Goal: Transaction & Acquisition: Purchase product/service

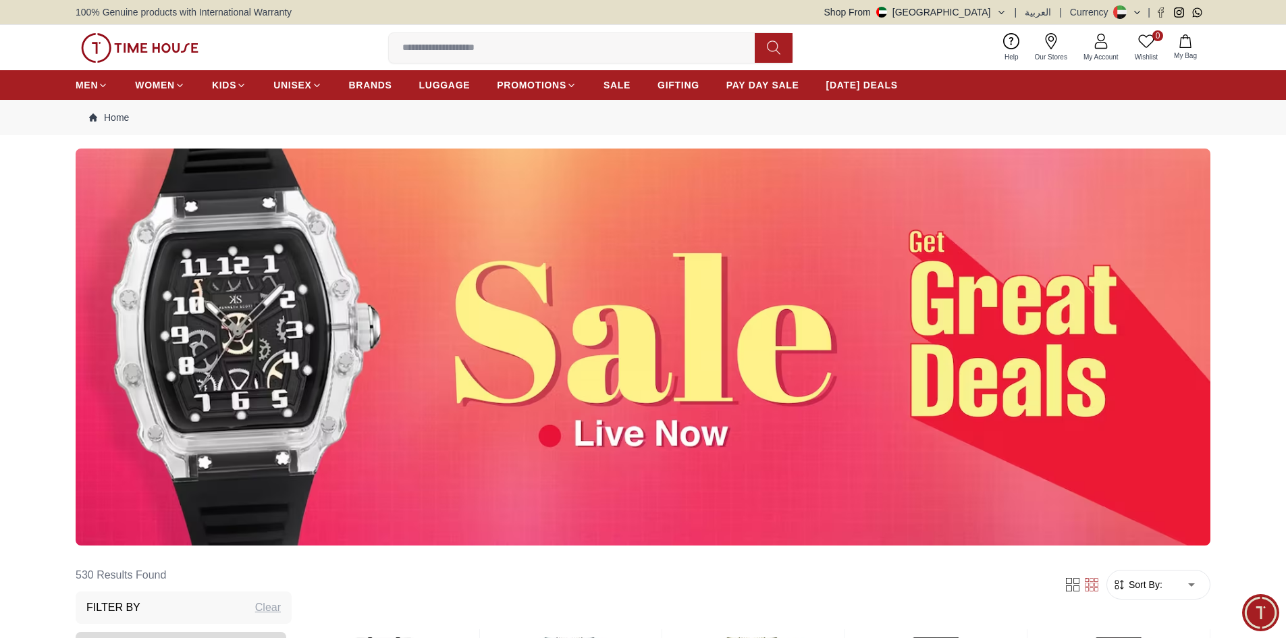
click at [590, 55] on input at bounding box center [577, 47] width 377 height 27
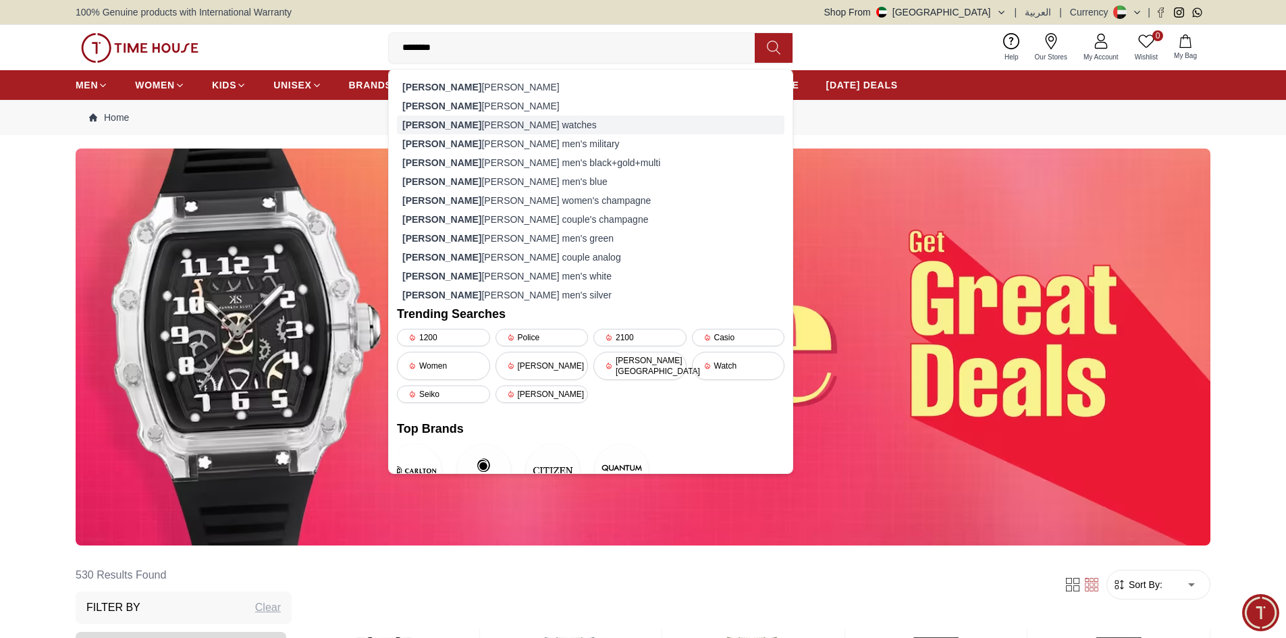
type input "*******"
click at [520, 117] on div "[PERSON_NAME] [PERSON_NAME] watches" at bounding box center [591, 124] width 388 height 19
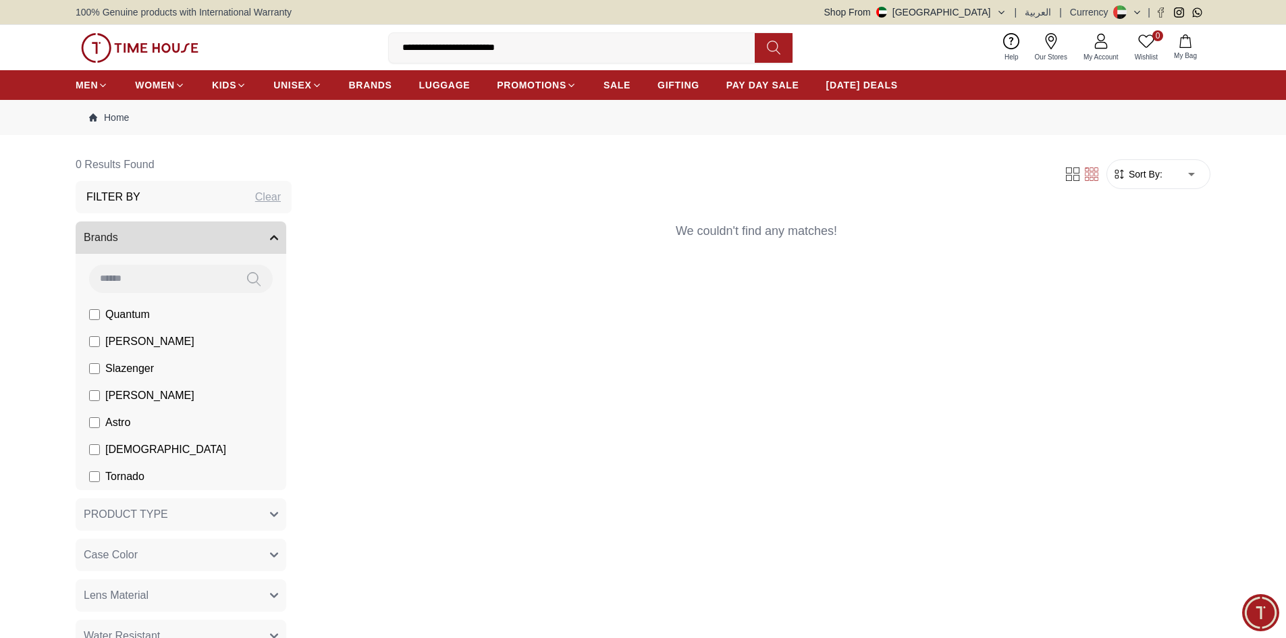
click at [543, 49] on input "**********" at bounding box center [577, 47] width 377 height 27
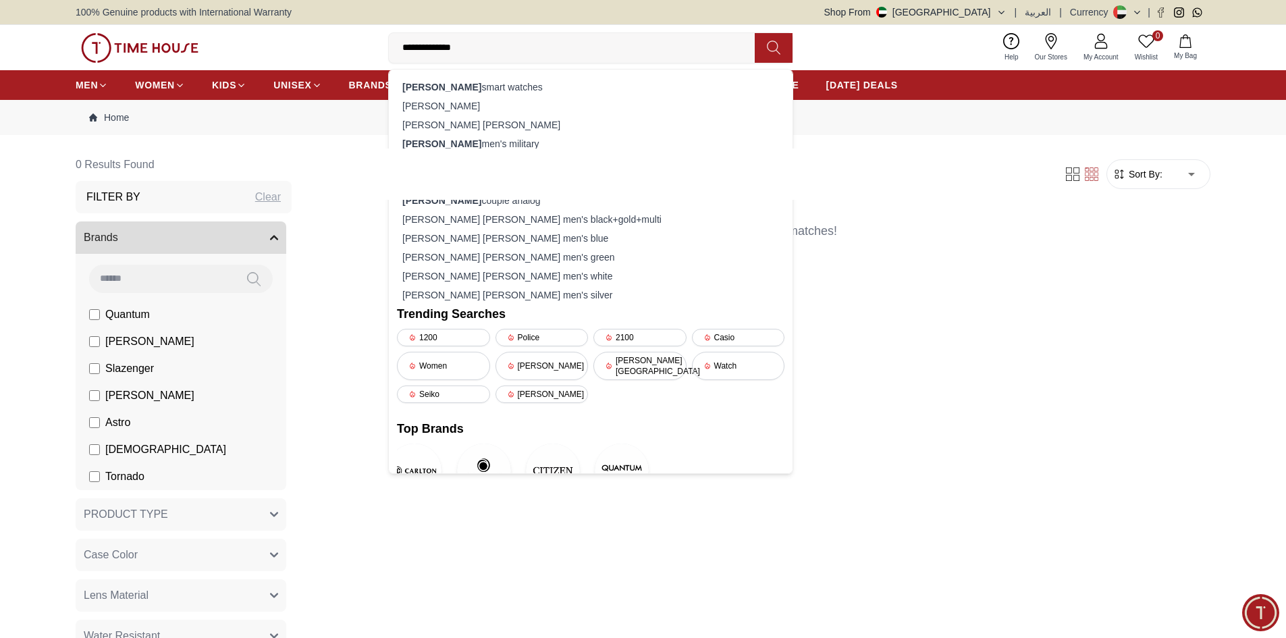
type input "**********"
click at [772, 43] on icon at bounding box center [774, 48] width 14 height 16
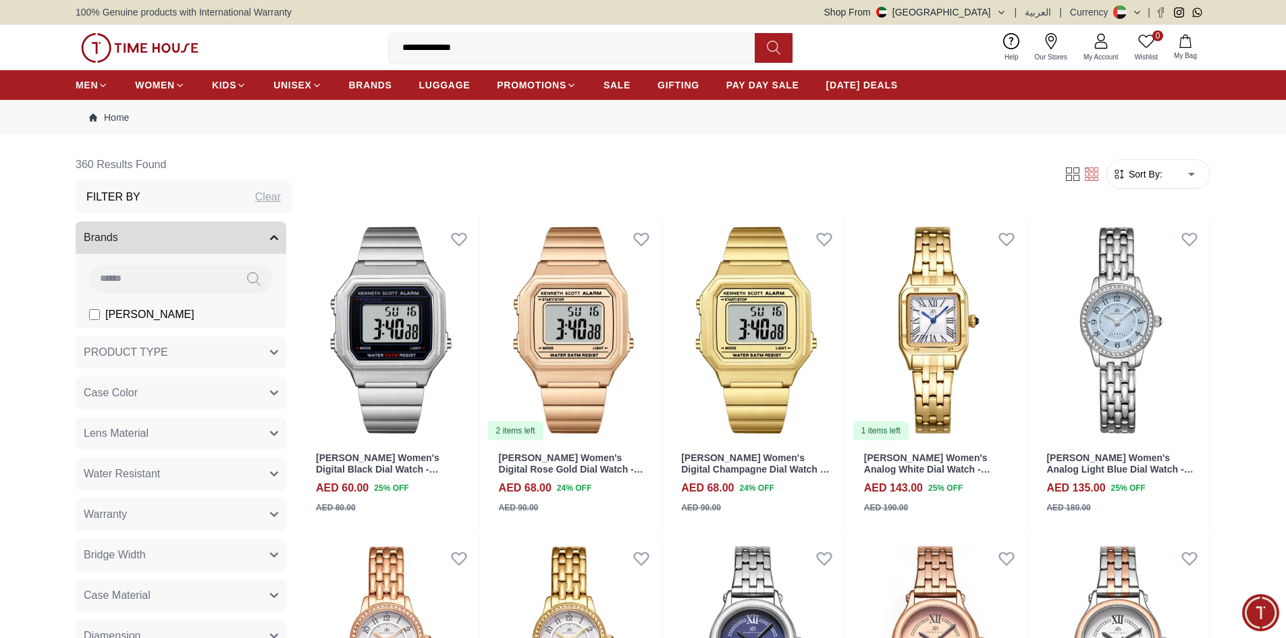
click at [558, 56] on input "**********" at bounding box center [577, 47] width 377 height 27
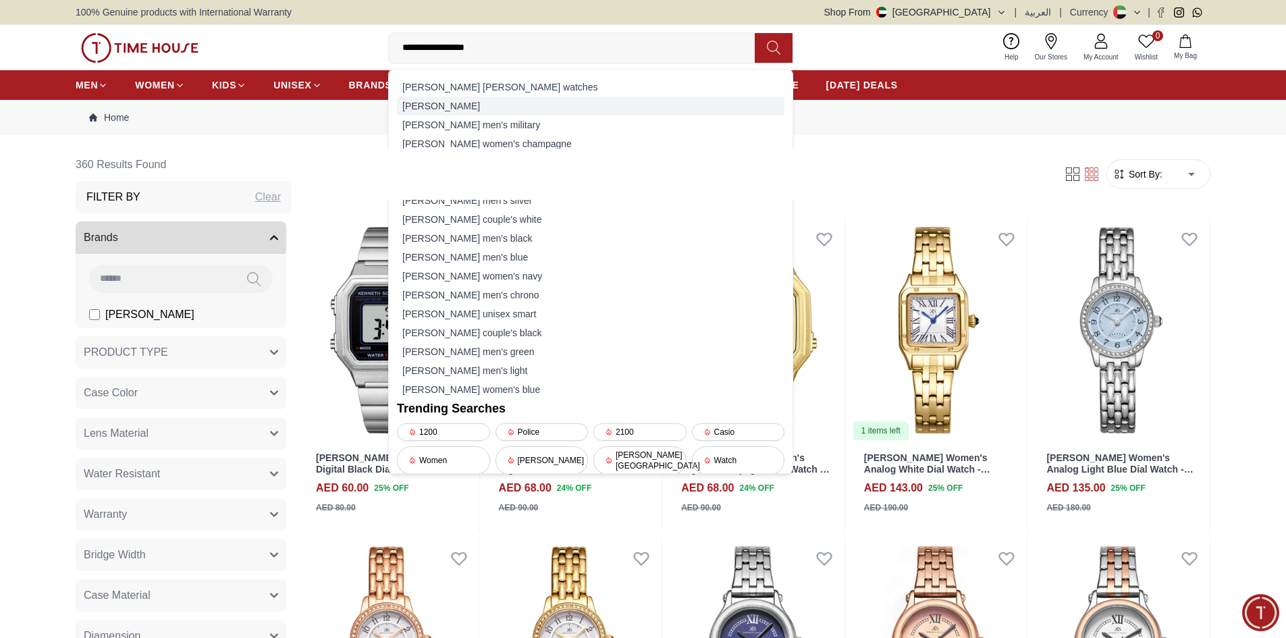
type input "**********"
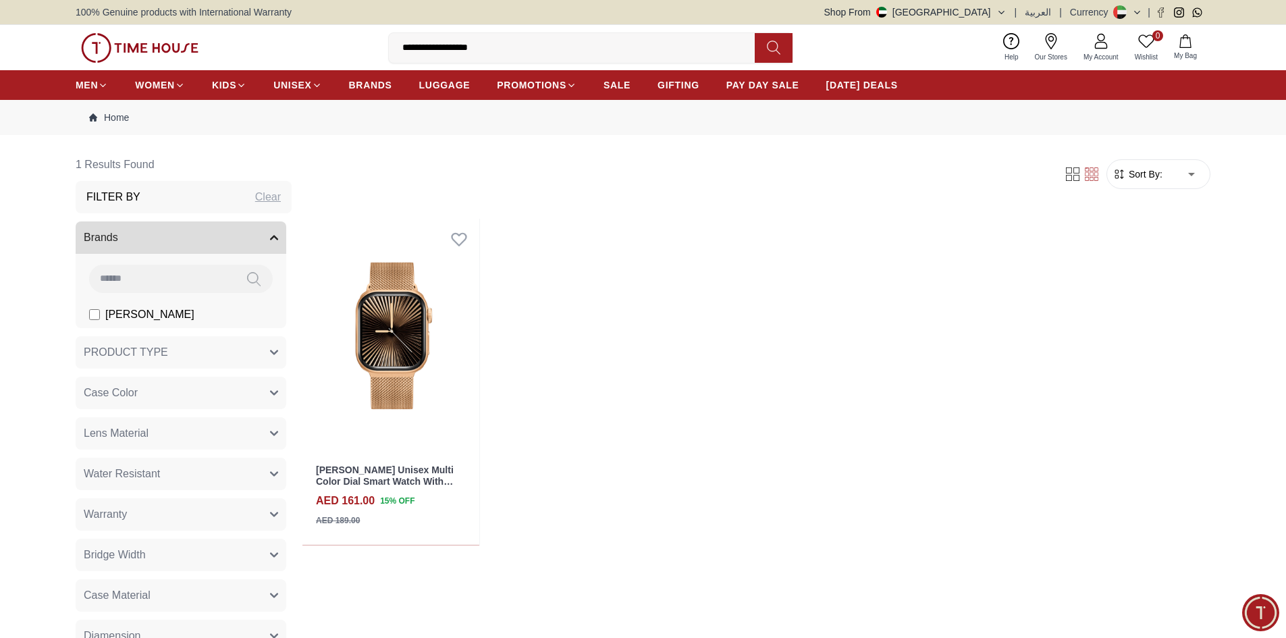
drag, startPoint x: 496, startPoint y: 46, endPoint x: 462, endPoint y: 47, distance: 33.8
click at [462, 47] on input "**********" at bounding box center [577, 47] width 377 height 27
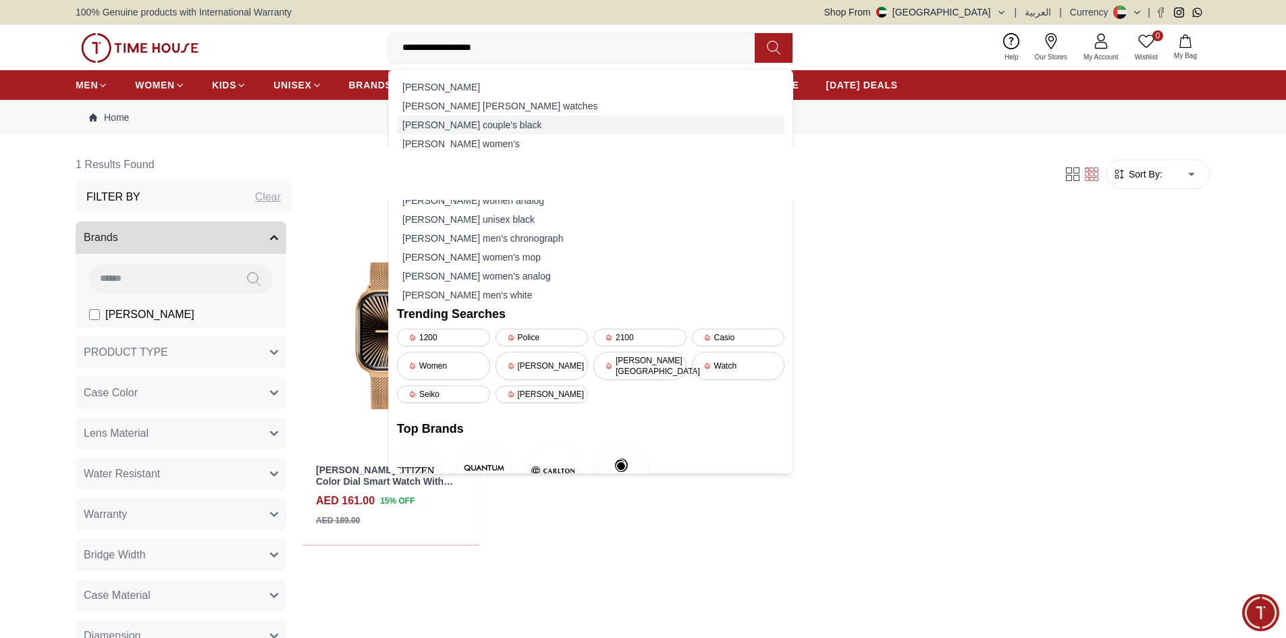
type input "**********"
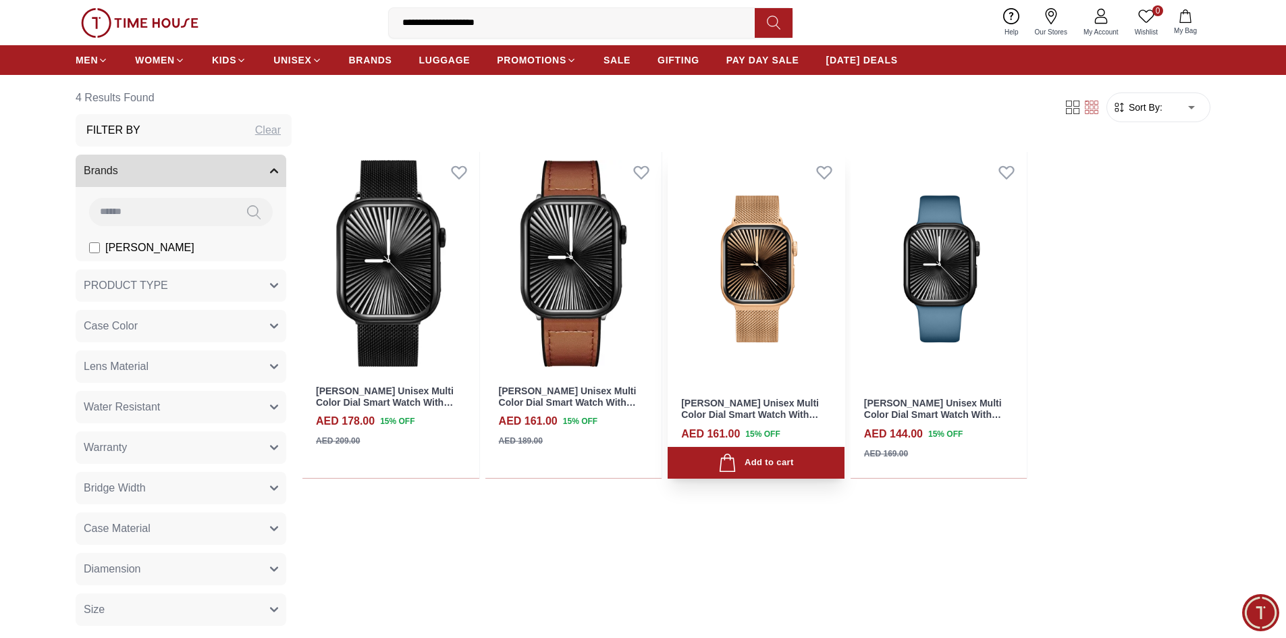
scroll to position [68, 0]
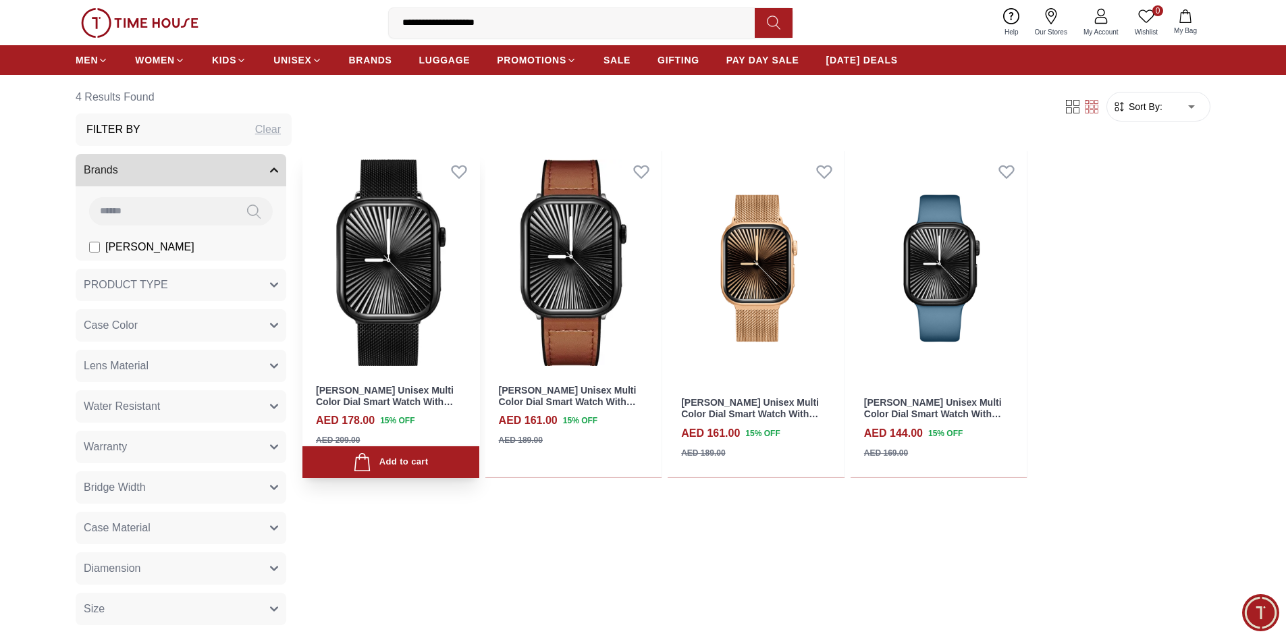
click at [419, 398] on link "[PERSON_NAME] Unisex Multi Color Dial Smart Watch With Interchangeable Strap-KA…" at bounding box center [385, 407] width 138 height 45
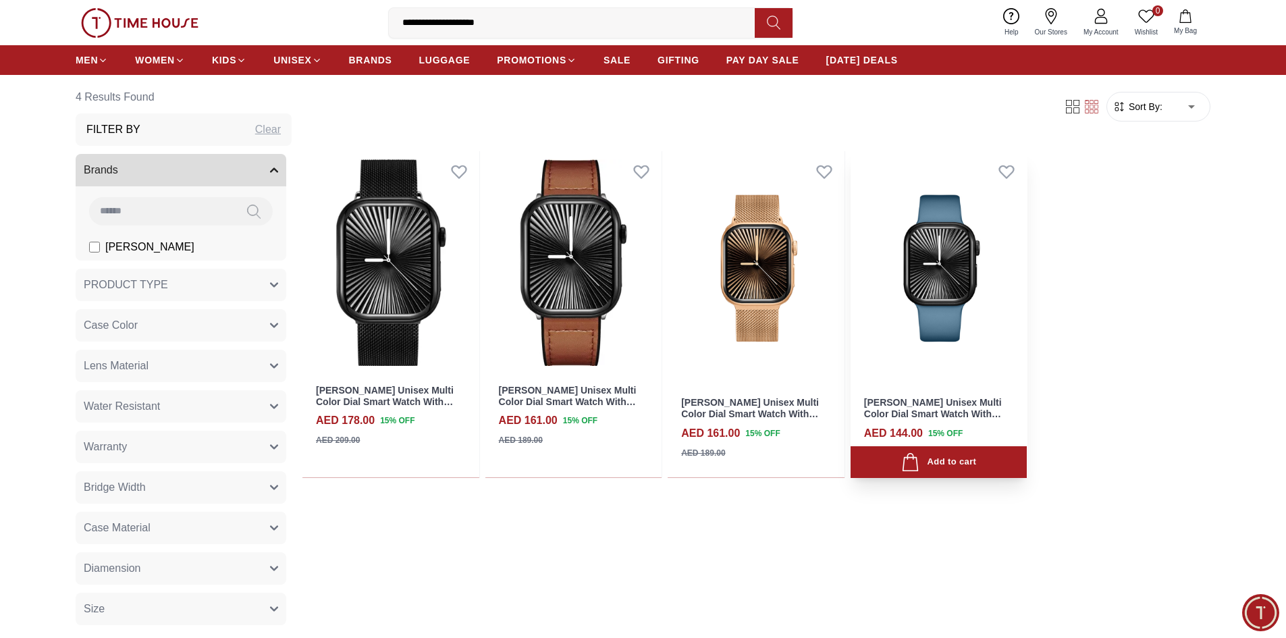
click at [961, 394] on div "[PERSON_NAME] Unisex Multi Color Dial Smart Watch With Interchangeable Strap-KA…" at bounding box center [939, 432] width 177 height 92
click at [948, 407] on link "[PERSON_NAME] Unisex Multi Color Dial Smart Watch With Interchangeable Strap-KA…" at bounding box center [933, 419] width 138 height 45
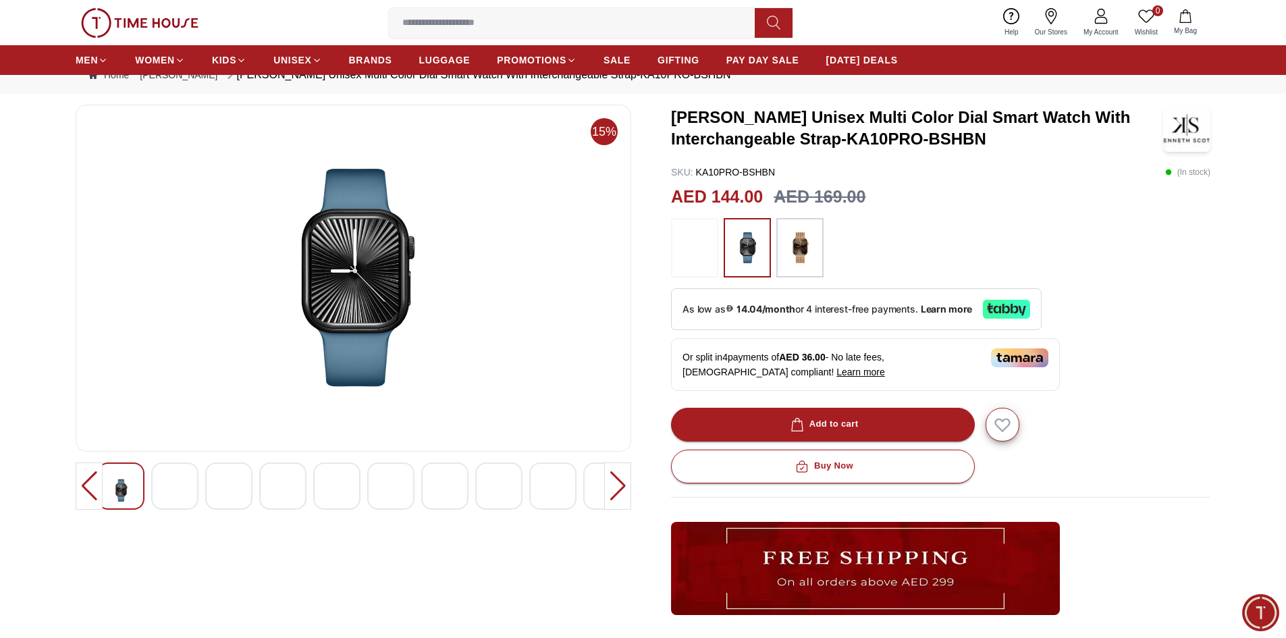
scroll to position [68, 0]
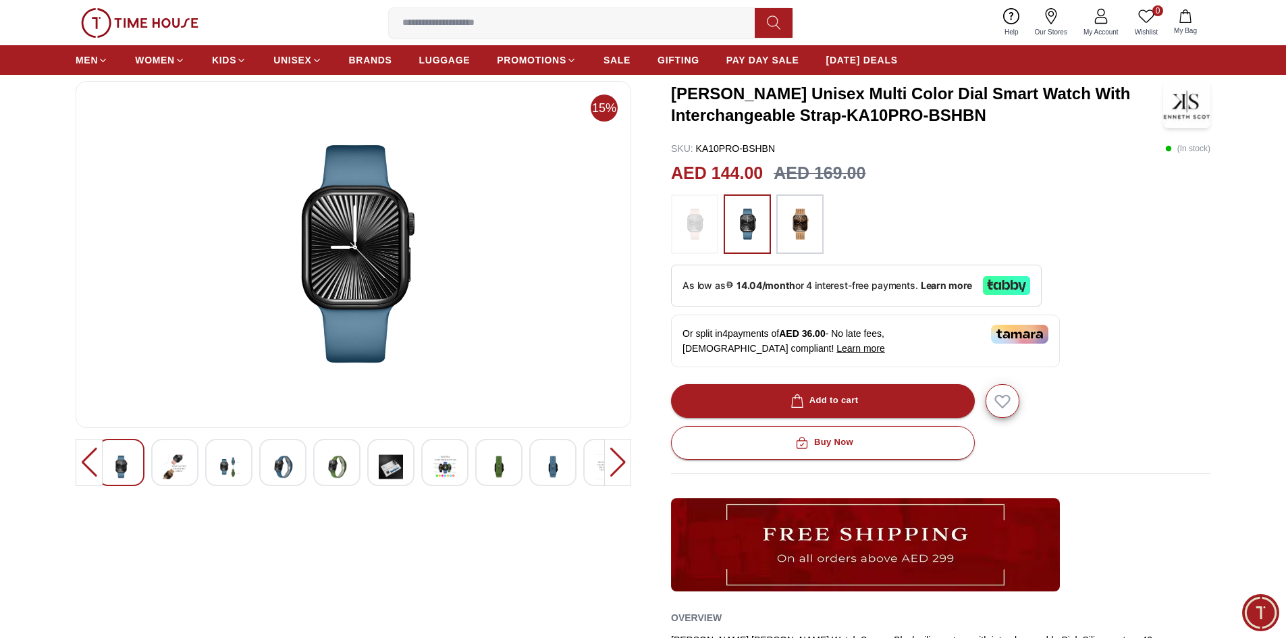
click at [702, 231] on img at bounding box center [695, 224] width 34 height 46
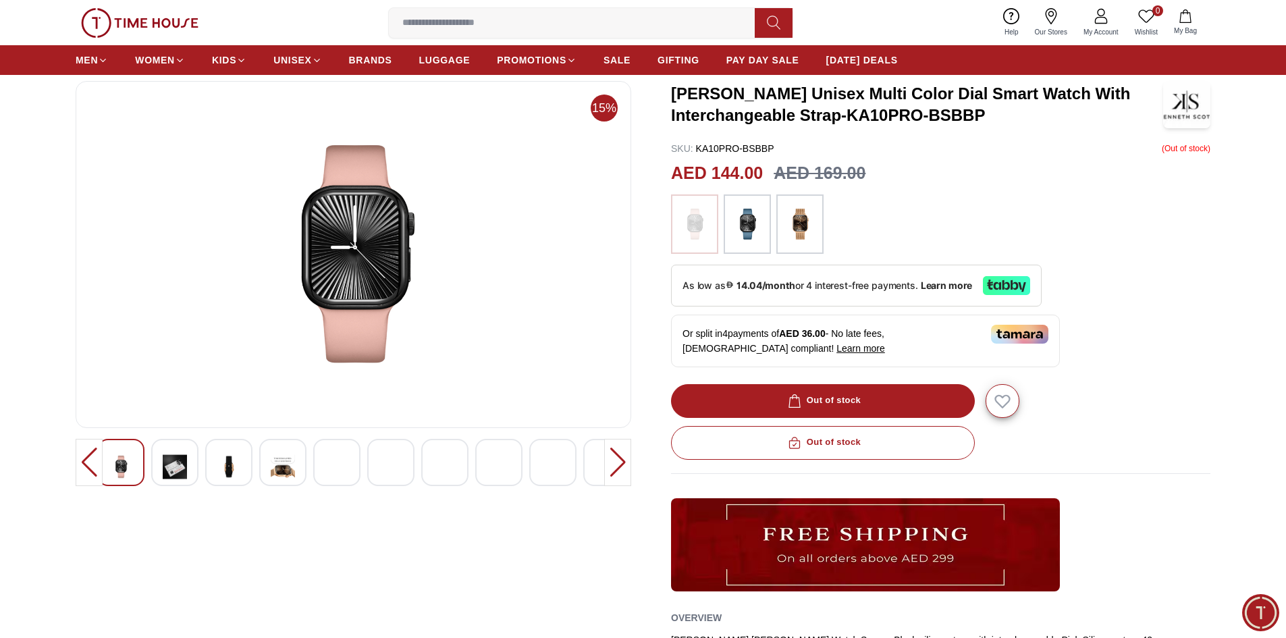
click at [182, 475] on img at bounding box center [175, 466] width 24 height 33
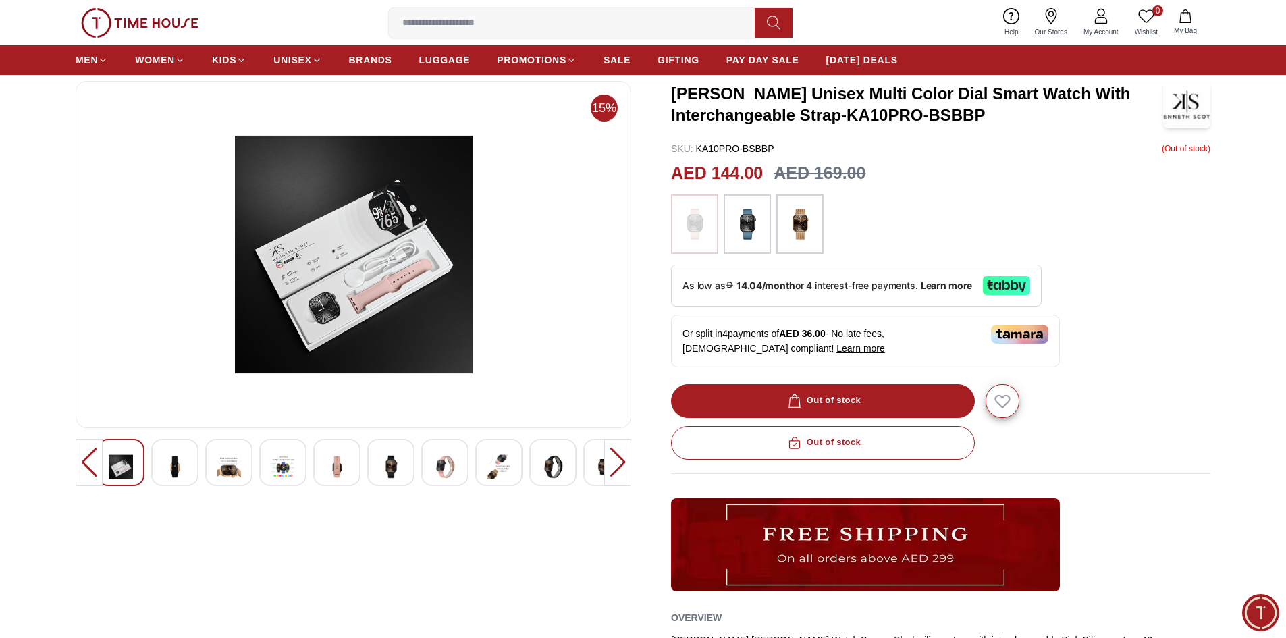
click at [294, 239] on img at bounding box center [353, 254] width 533 height 324
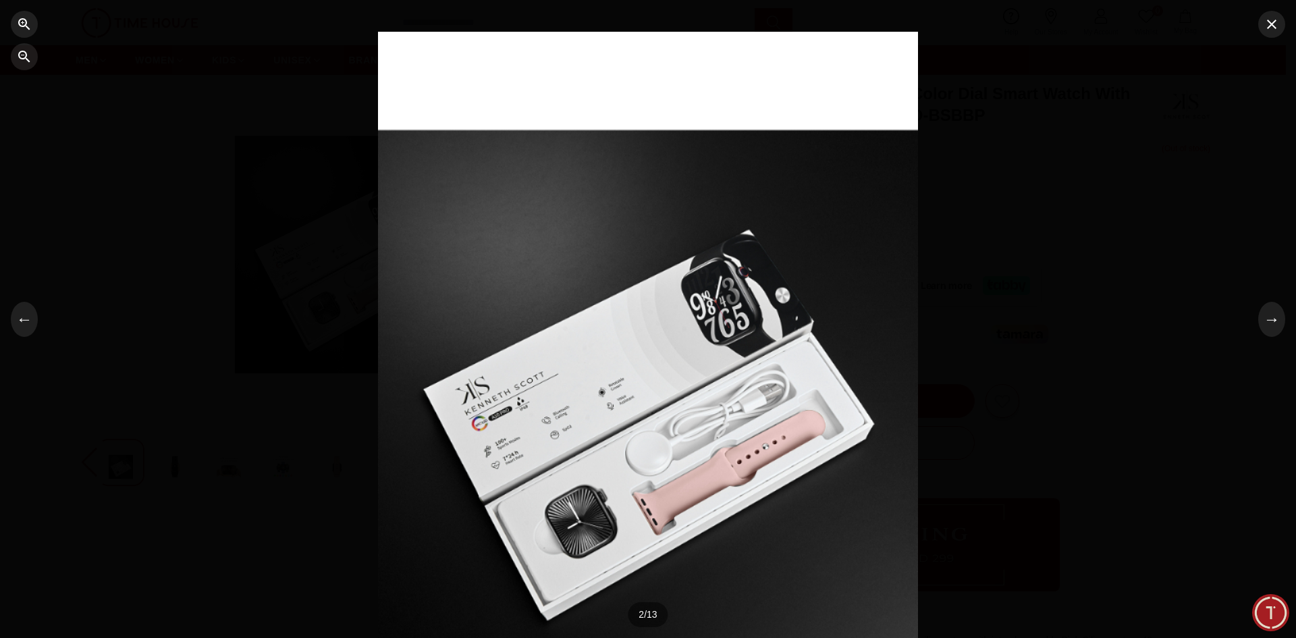
click at [509, 440] on div at bounding box center [648, 319] width 540 height 575
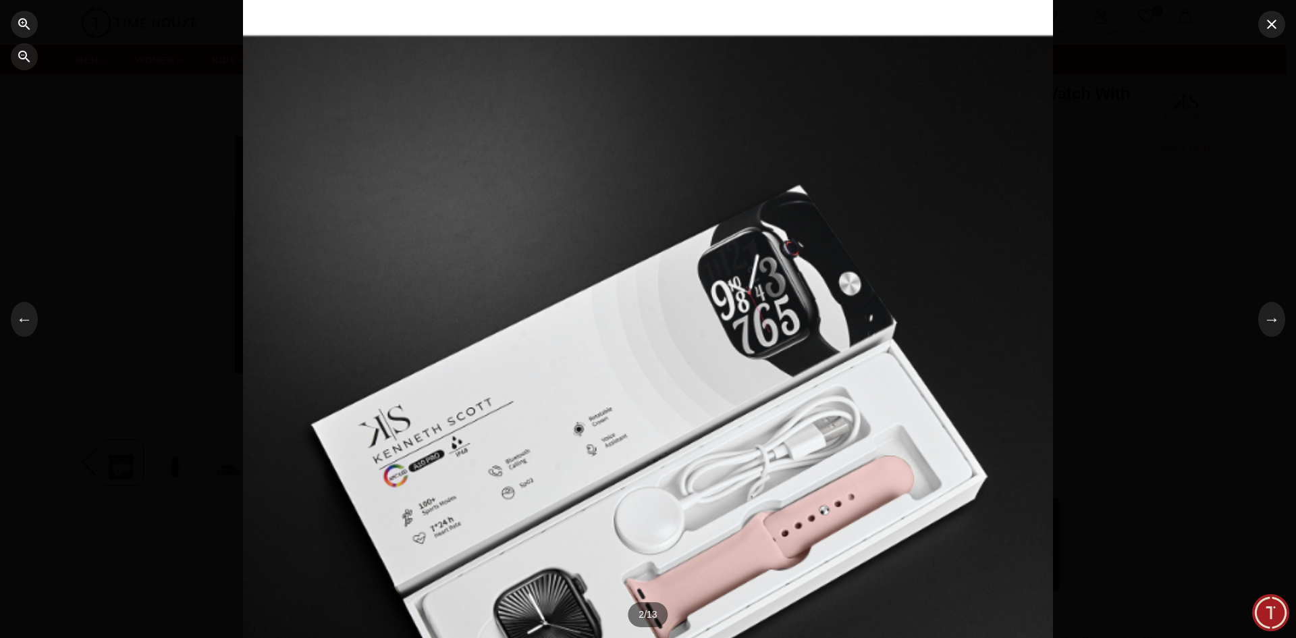
click at [509, 440] on div at bounding box center [648, 319] width 810 height 861
click at [123, 101] on div at bounding box center [648, 319] width 1296 height 638
click at [559, 181] on div at bounding box center [648, 319] width 810 height 861
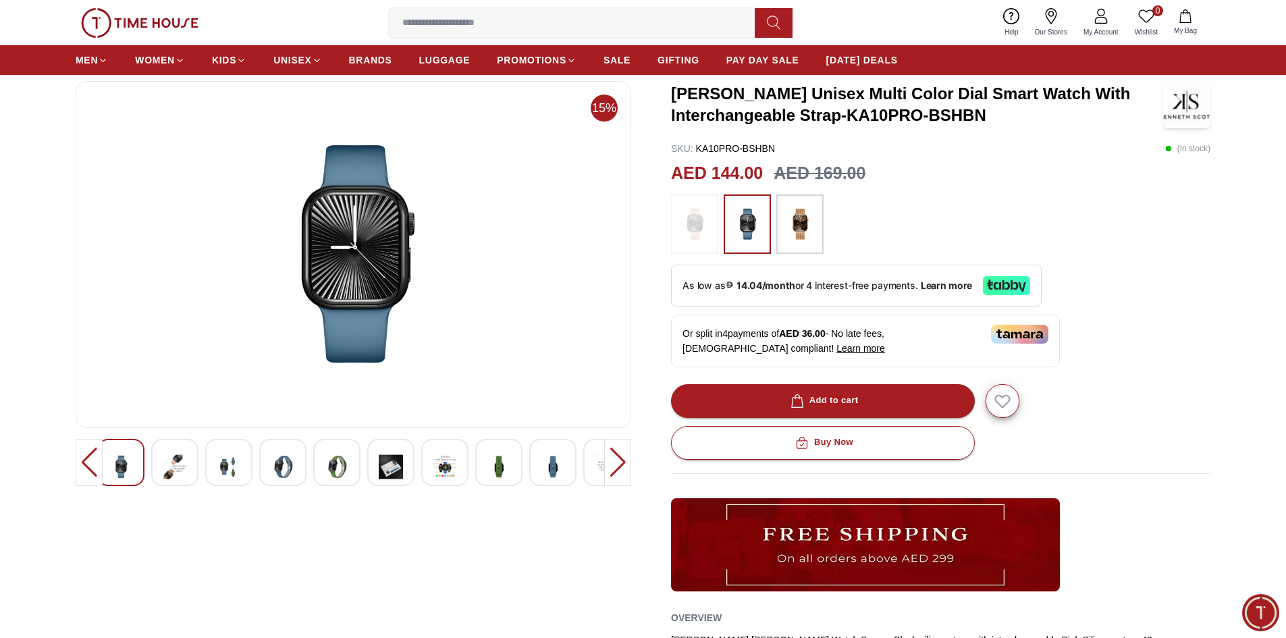
click at [688, 240] on img at bounding box center [695, 224] width 34 height 46
click at [687, 228] on img at bounding box center [695, 224] width 34 height 46
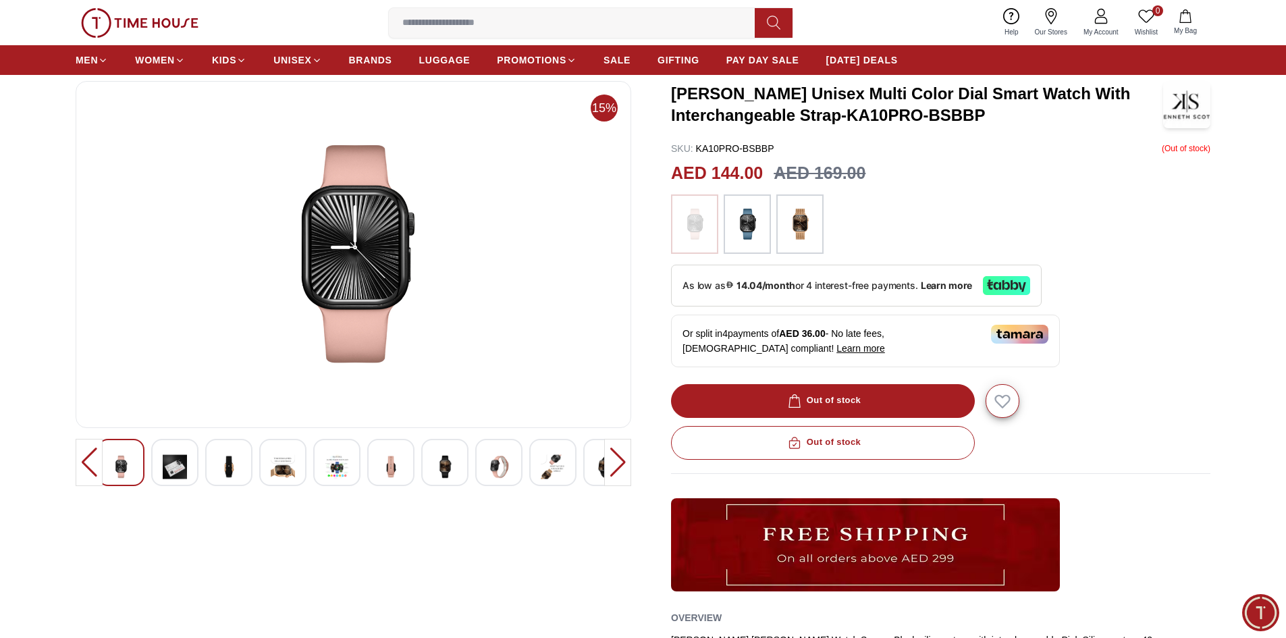
click at [379, 466] on img at bounding box center [391, 466] width 24 height 33
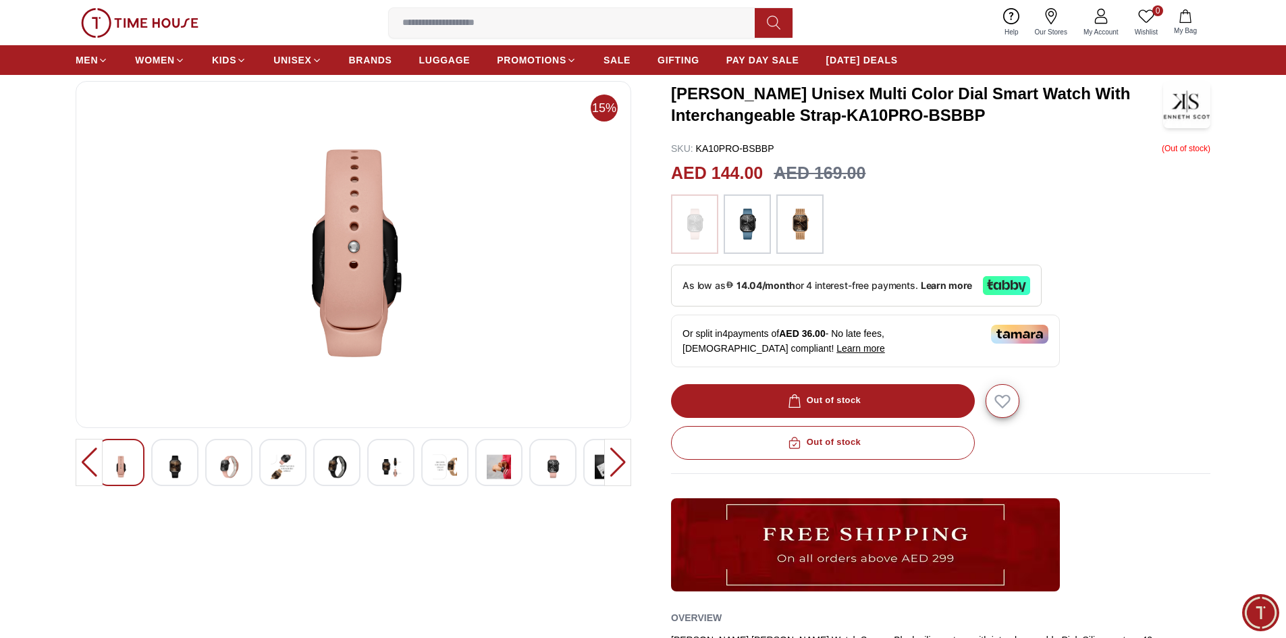
click at [311, 467] on div at bounding box center [353, 462] width 512 height 47
click at [289, 467] on img at bounding box center [283, 466] width 24 height 33
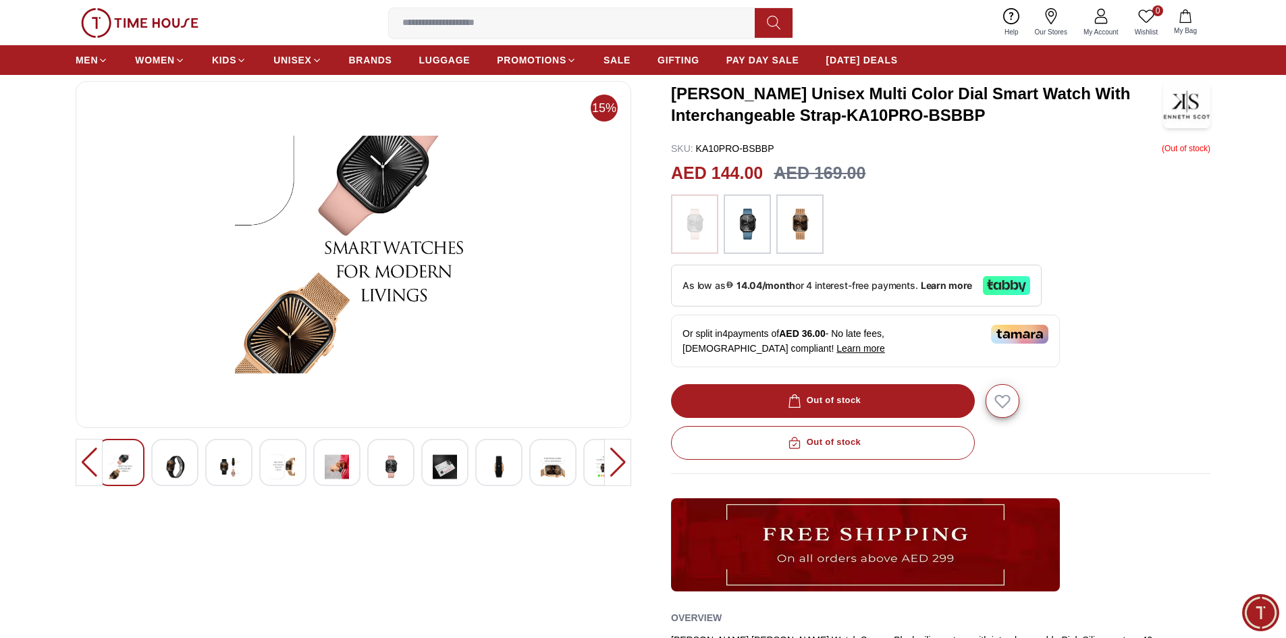
click at [452, 469] on img at bounding box center [445, 466] width 24 height 33
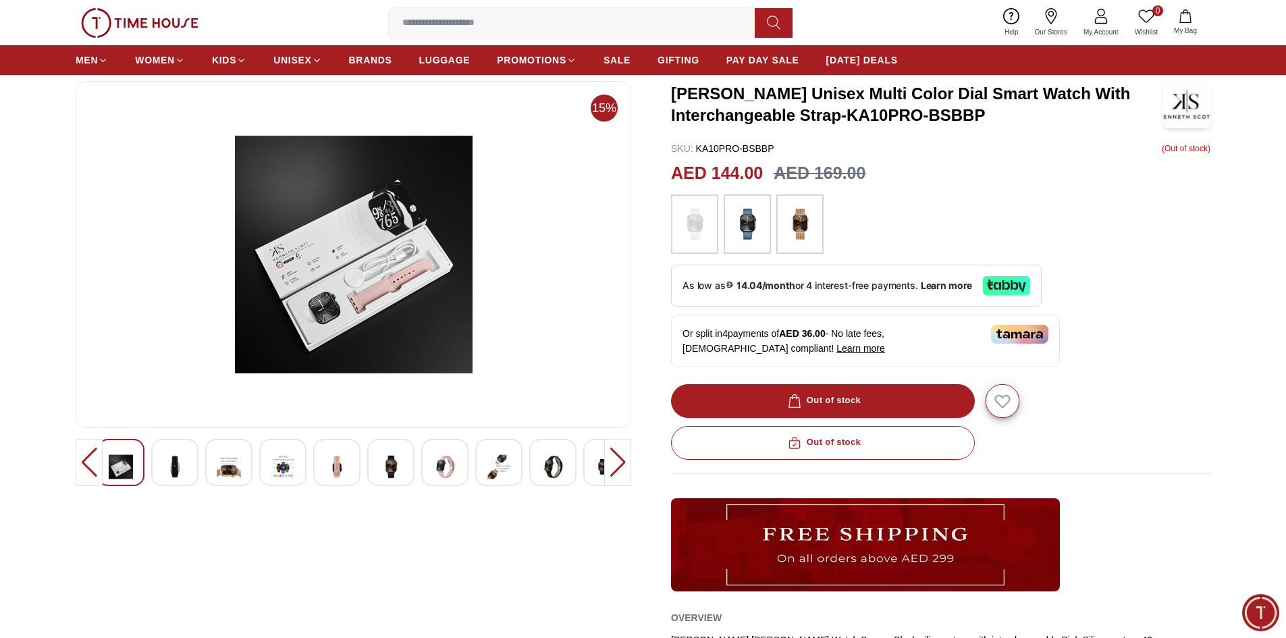
click at [540, 461] on div at bounding box center [552, 462] width 47 height 47
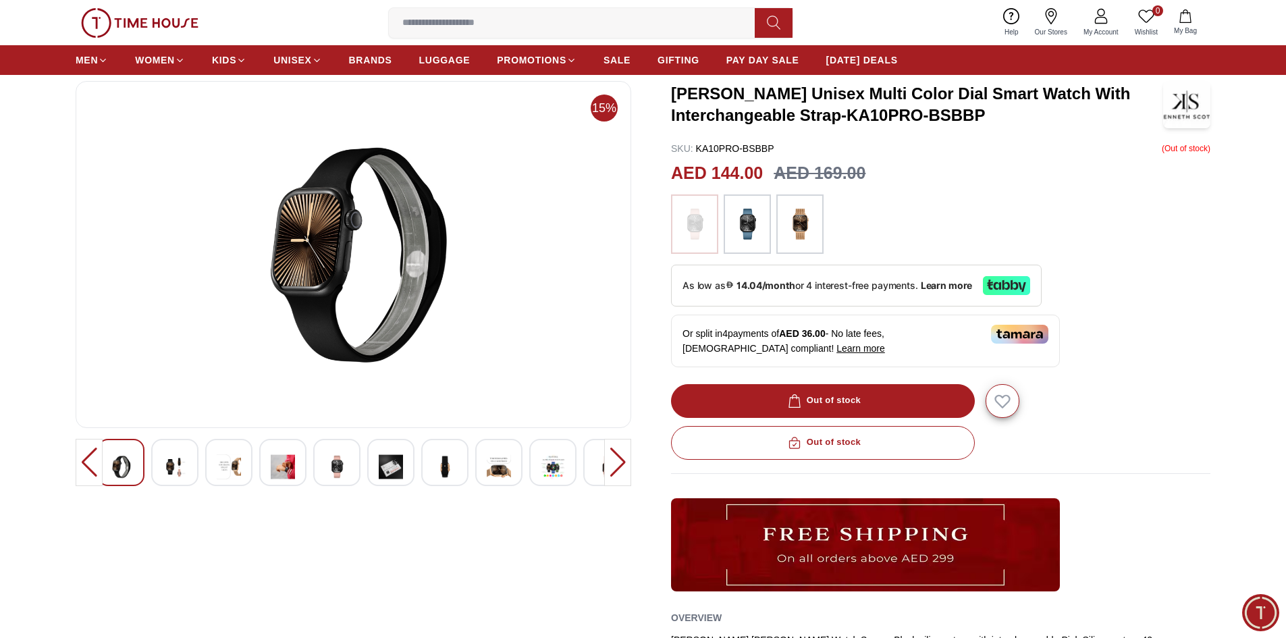
click at [513, 464] on div at bounding box center [498, 462] width 47 height 47
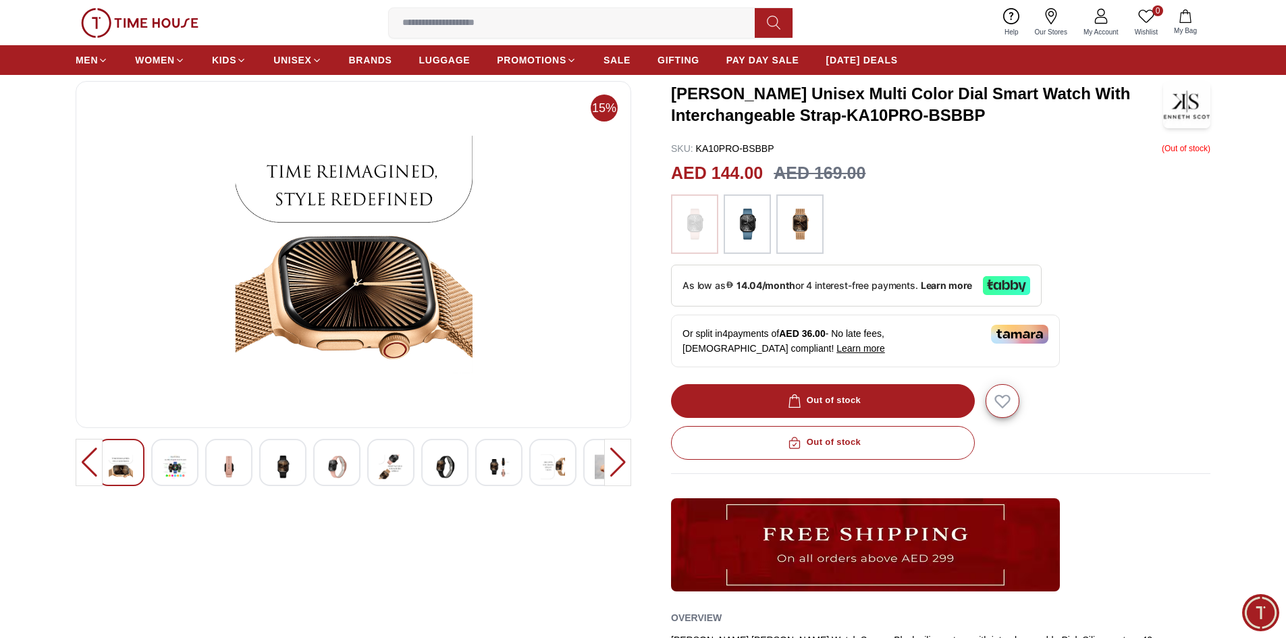
click at [462, 468] on div at bounding box center [444, 462] width 47 height 47
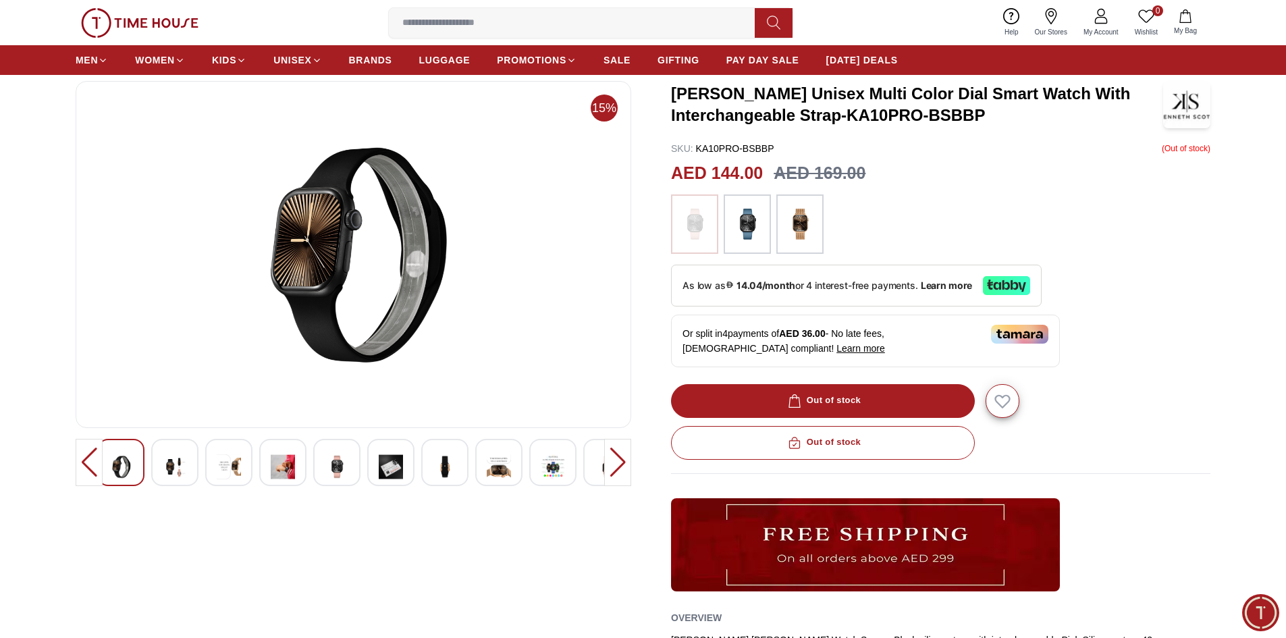
click at [426, 469] on div at bounding box center [444, 462] width 47 height 47
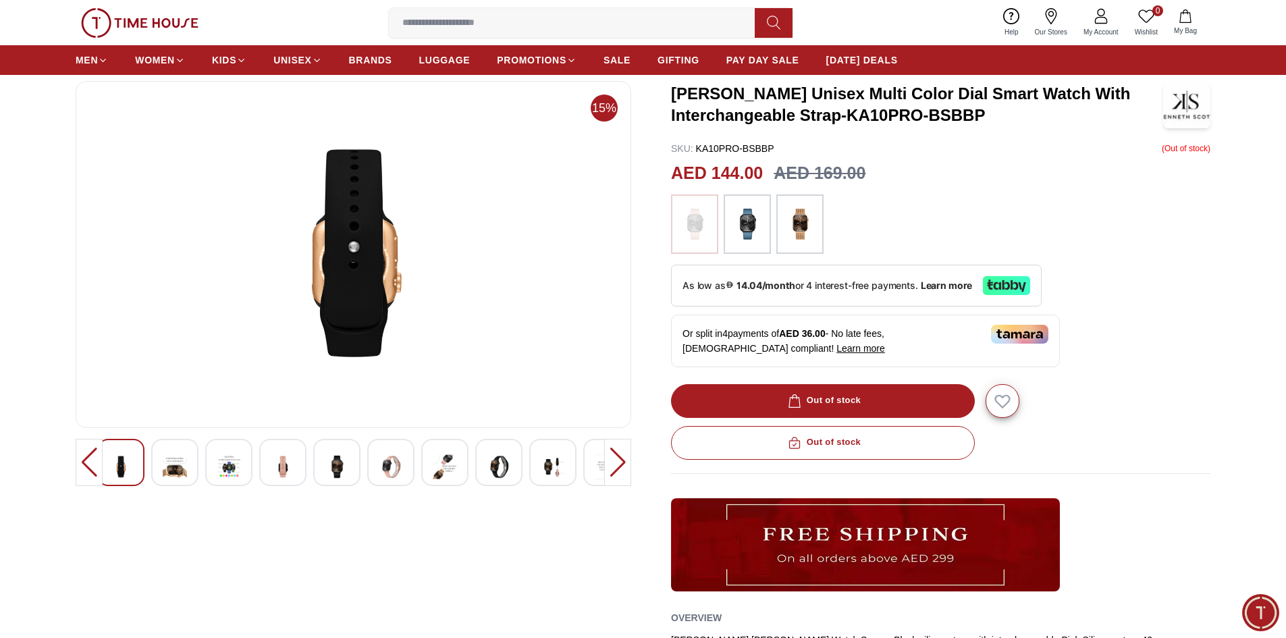
click at [398, 470] on img at bounding box center [391, 466] width 24 height 33
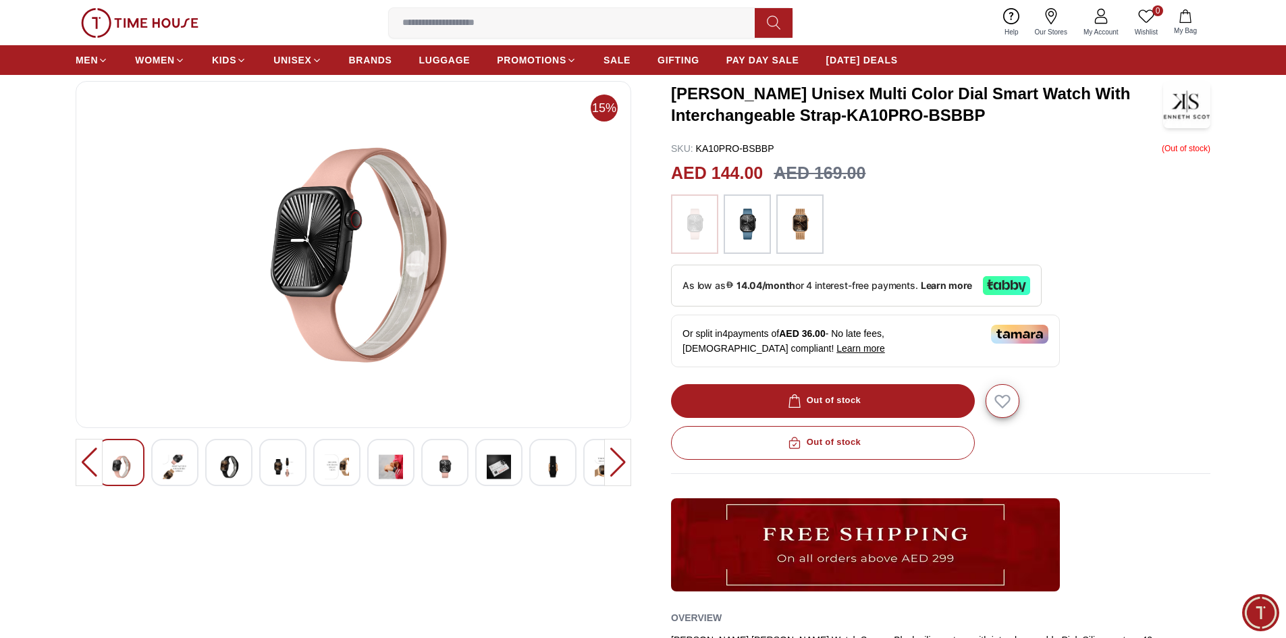
click at [357, 469] on div at bounding box center [336, 462] width 47 height 47
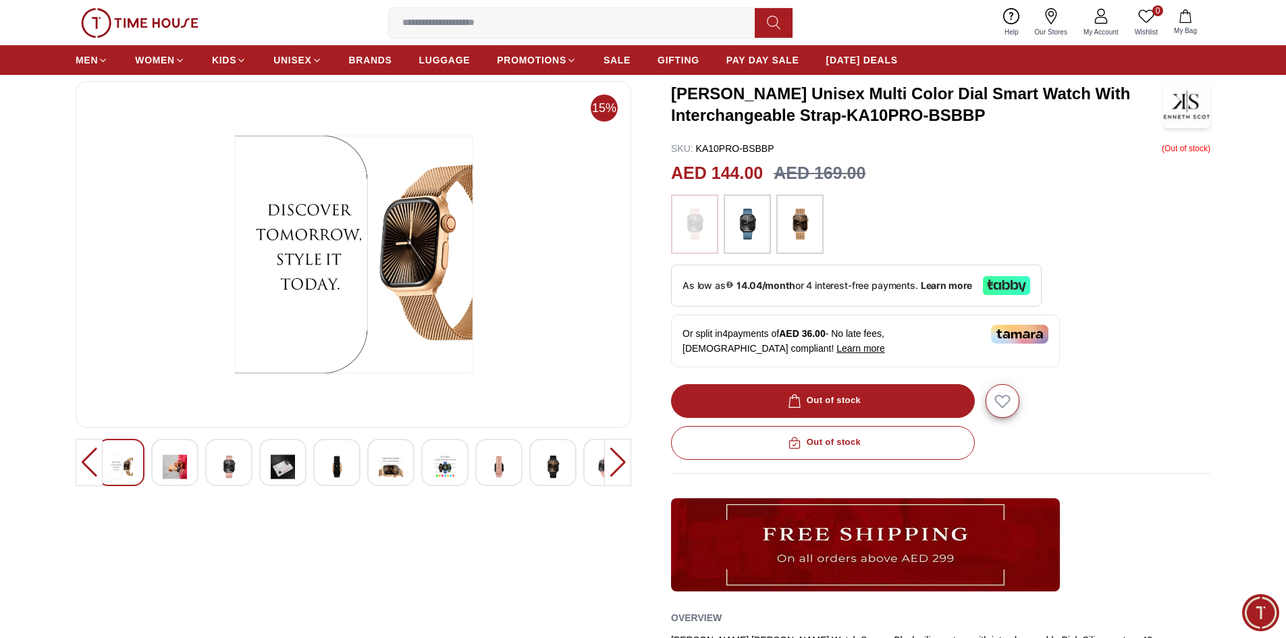
click at [335, 466] on img at bounding box center [337, 466] width 24 height 33
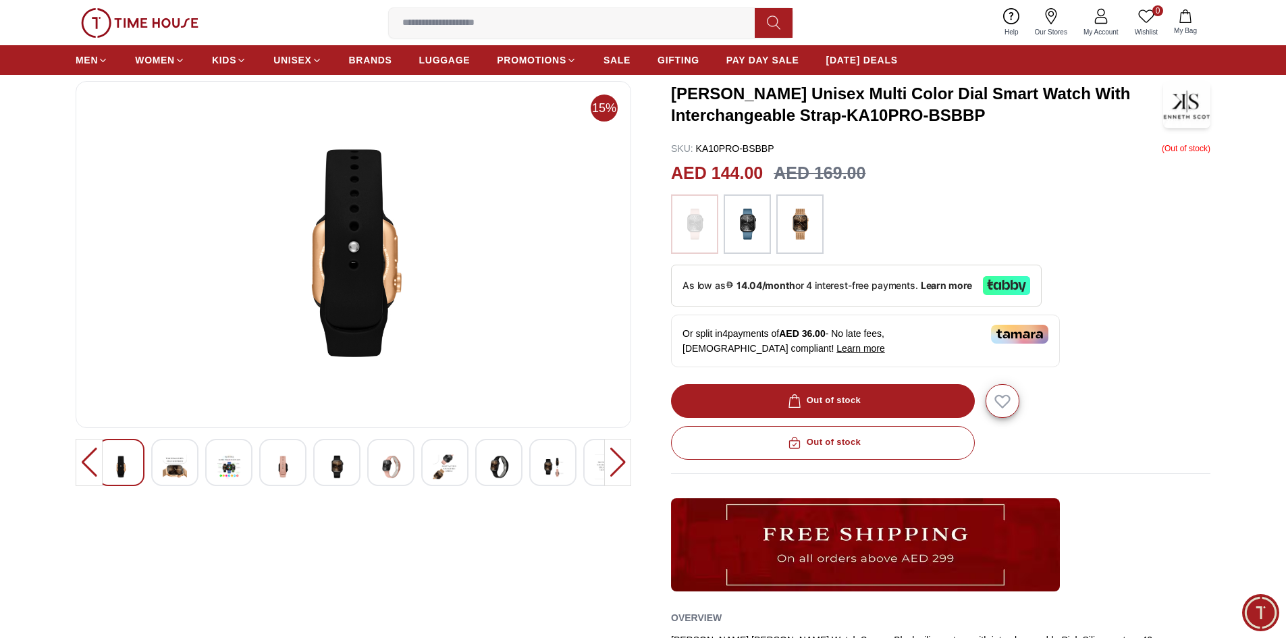
click at [314, 465] on div at bounding box center [336, 462] width 47 height 47
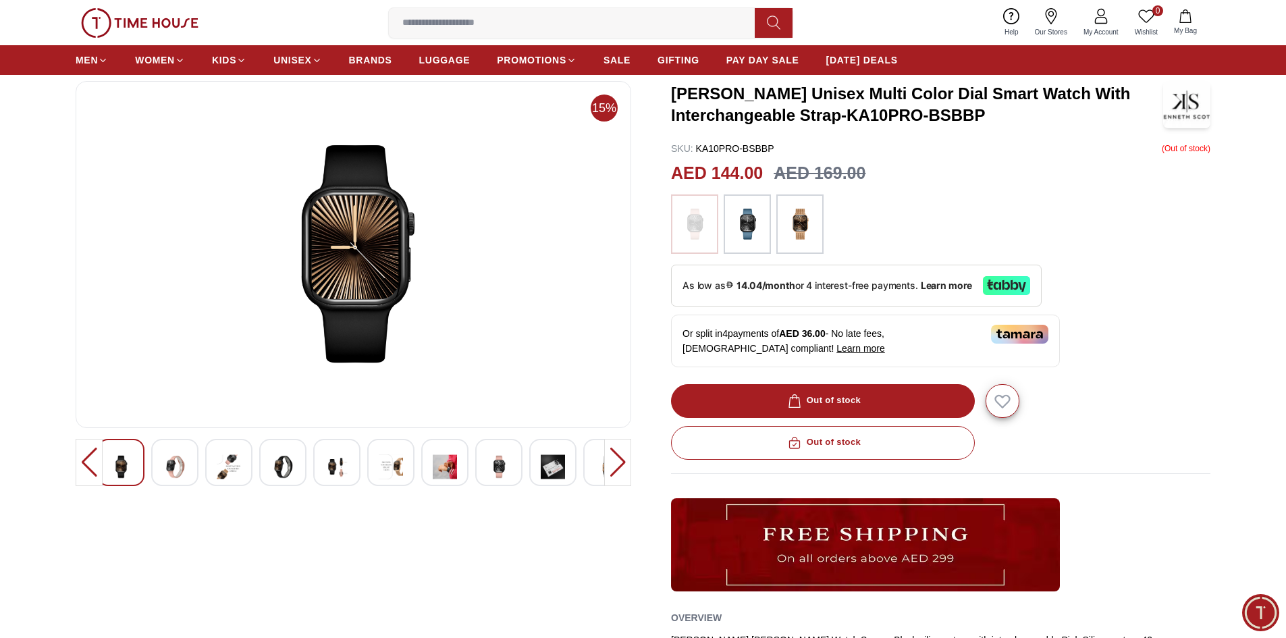
click at [294, 465] on img at bounding box center [283, 466] width 24 height 33
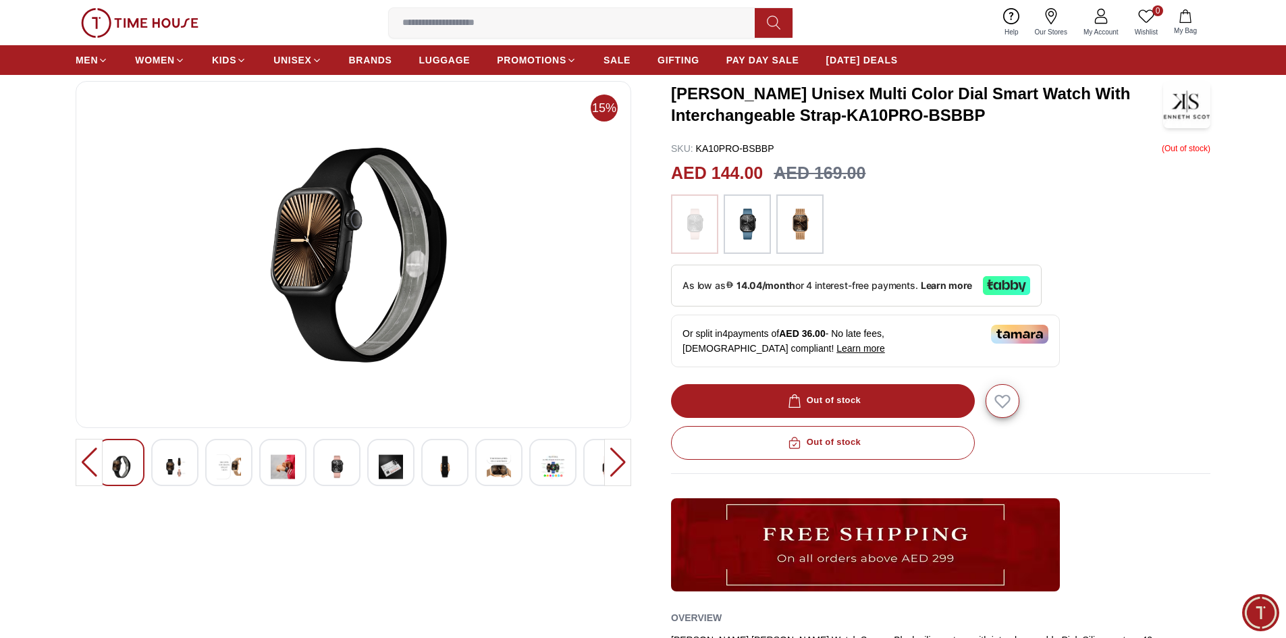
click at [274, 466] on img at bounding box center [283, 466] width 24 height 33
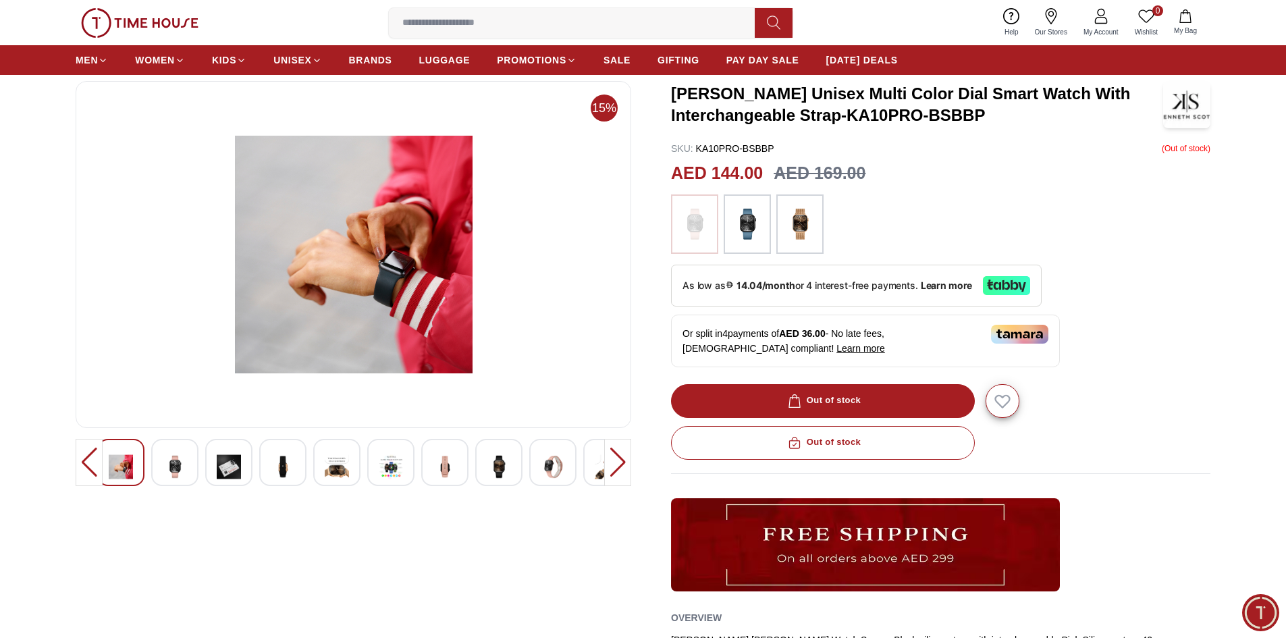
click at [230, 459] on img at bounding box center [229, 466] width 24 height 33
